Goal: Transaction & Acquisition: Purchase product/service

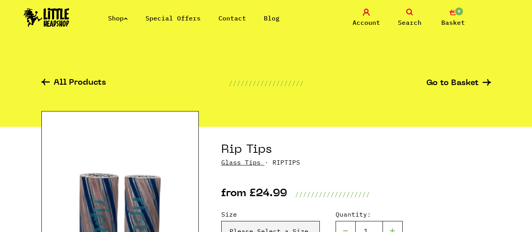
click at [125, 20] on link "Shop" at bounding box center [118, 18] width 20 height 8
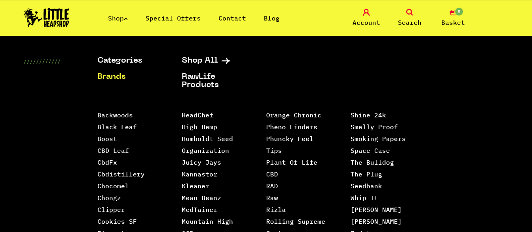
scroll to position [349, 0]
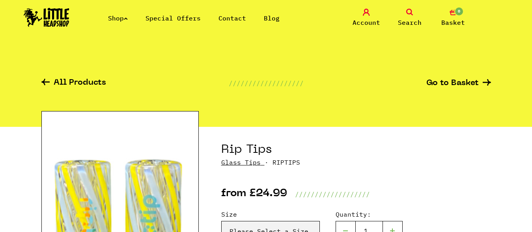
scroll to position [136, 0]
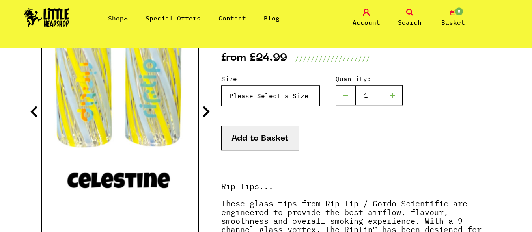
click at [221, 86] on select "Please Select a Size Rip Tips - Size 7 - Clear - £24.99 (Out of Stock) Rip Tips…" at bounding box center [270, 96] width 99 height 20
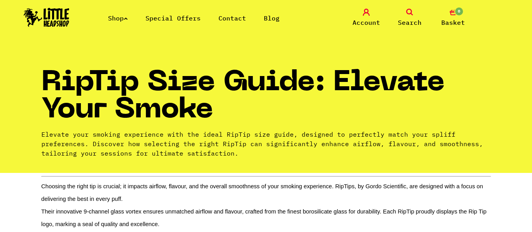
click at [116, 19] on link "Shop" at bounding box center [118, 18] width 20 height 8
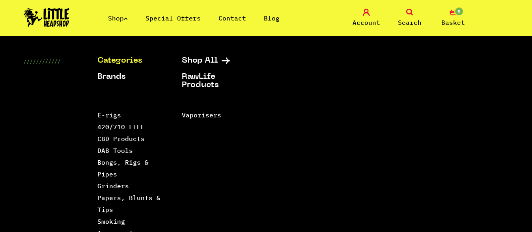
click at [410, 17] on link "Search" at bounding box center [409, 18] width 39 height 19
click at [409, 11] on icon at bounding box center [409, 12] width 7 height 7
